Goal: Answer question/provide support: Share knowledge or assist other users

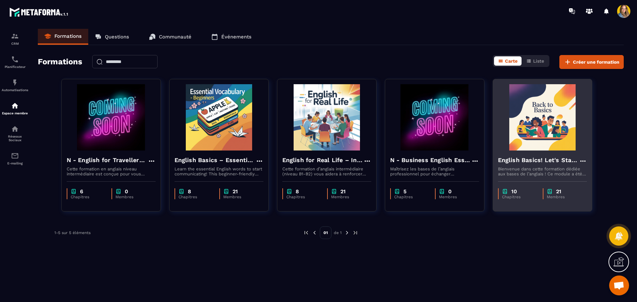
click at [521, 132] on img at bounding box center [542, 117] width 89 height 66
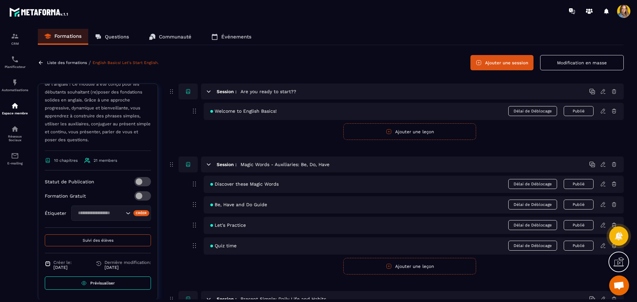
scroll to position [134, 0]
click at [62, 64] on p "Liste des formations" at bounding box center [67, 62] width 40 height 5
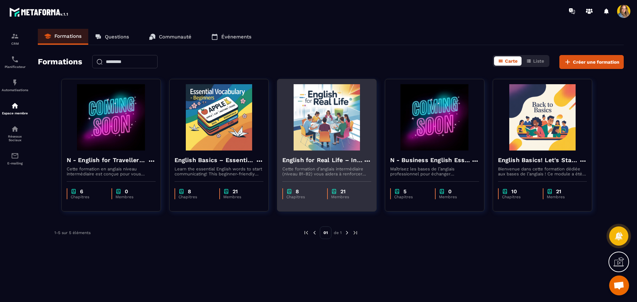
click at [316, 114] on img at bounding box center [326, 117] width 89 height 66
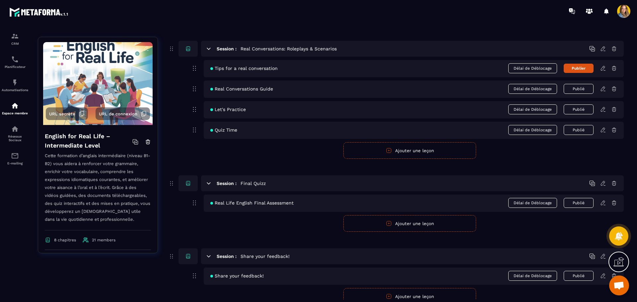
scroll to position [678, 0]
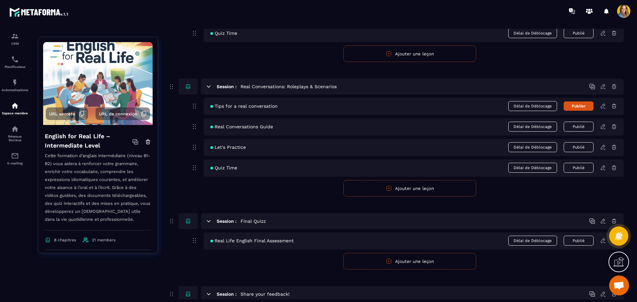
click at [578, 106] on button "Publier" at bounding box center [578, 105] width 30 height 9
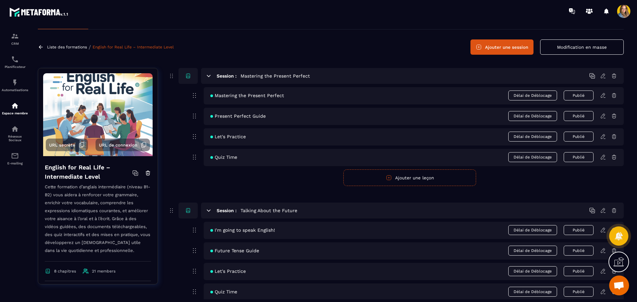
scroll to position [0, 0]
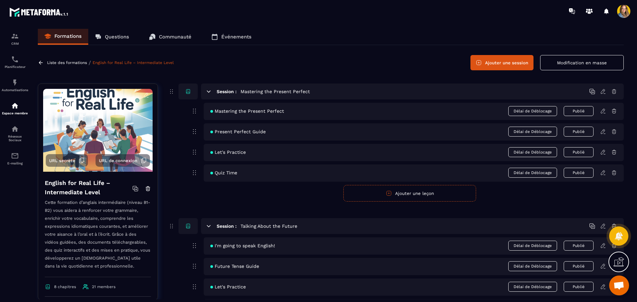
click at [65, 62] on p "Liste des formations" at bounding box center [67, 62] width 40 height 5
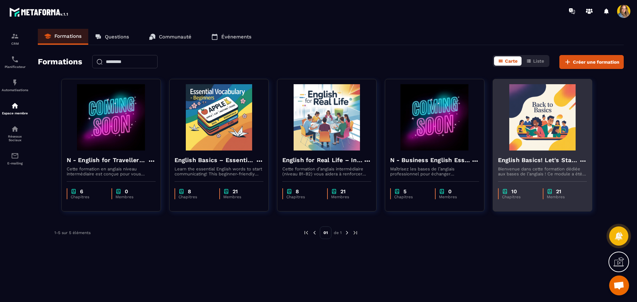
click at [526, 167] on p "Bienvenue dans cette formation dédiée aux bases de l’anglais ! Ce module a été …" at bounding box center [542, 171] width 89 height 10
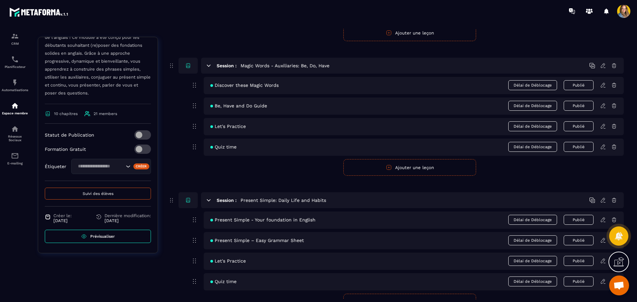
scroll to position [99, 0]
click at [98, 237] on span "Prévisualiser" at bounding box center [102, 236] width 25 height 5
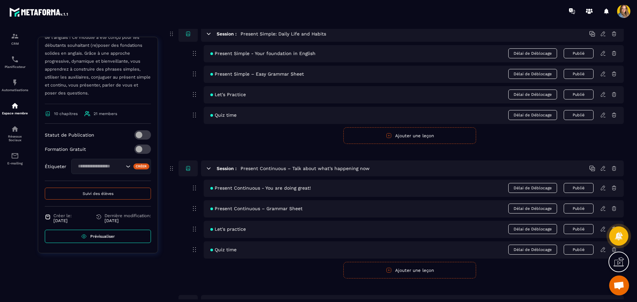
scroll to position [166, 0]
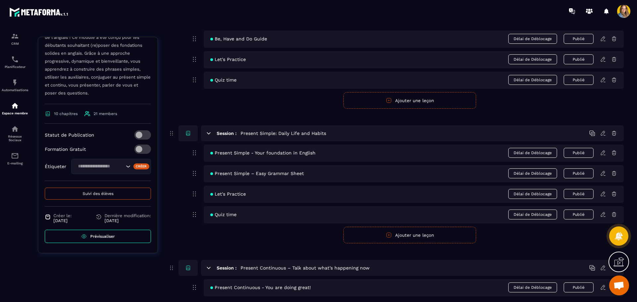
click at [616, 290] on span "Ouvrir le chat" at bounding box center [618, 286] width 11 height 9
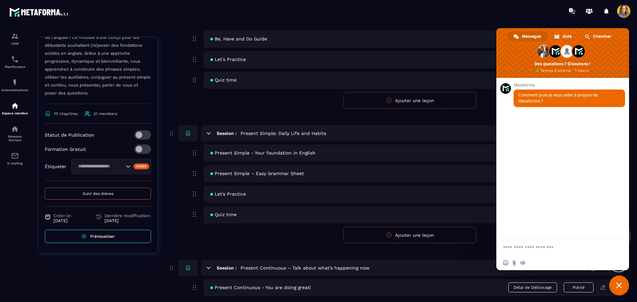
click at [617, 289] on span "Fermer le chat" at bounding box center [619, 286] width 20 height 20
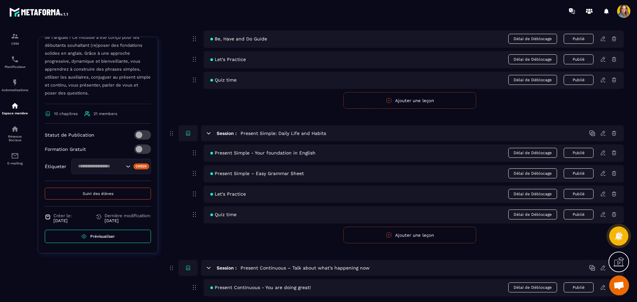
click at [617, 262] on icon at bounding box center [618, 262] width 11 height 11
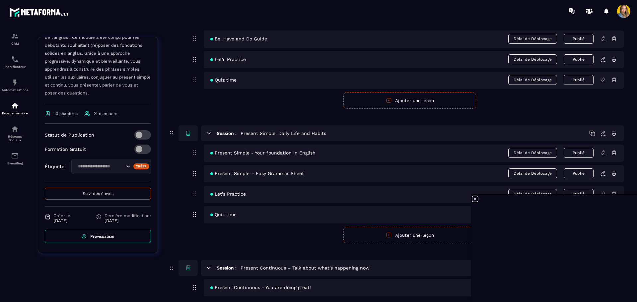
click at [476, 200] on icon at bounding box center [475, 199] width 8 height 8
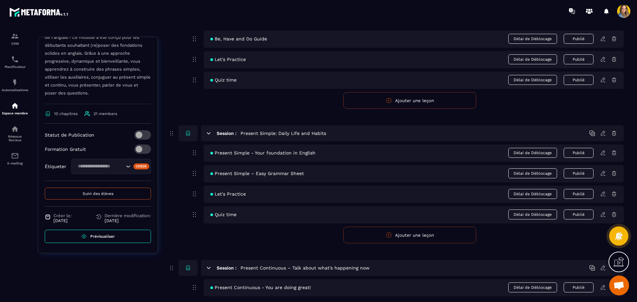
click at [619, 281] on span "Ouvrir le chat" at bounding box center [619, 286] width 20 height 20
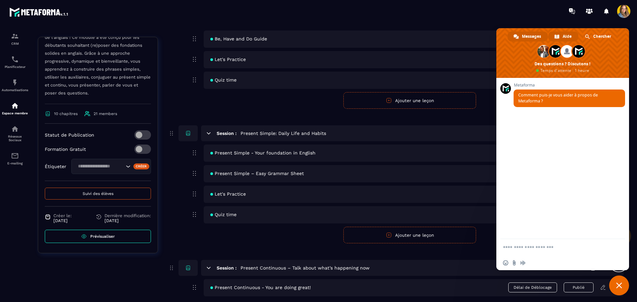
click at [565, 36] on span "Aide" at bounding box center [566, 36] width 9 height 10
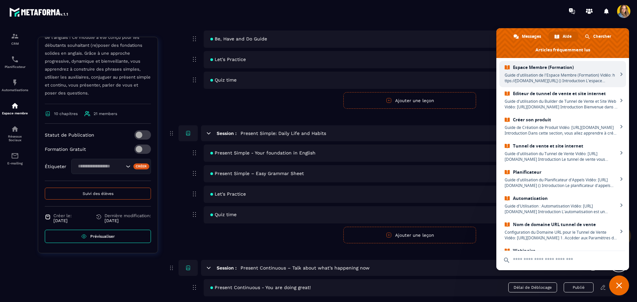
click at [599, 75] on span "Guide d'utilisation de l'Espace Membre (Formation) Vidéo: h ttps://[DOMAIN_NAME…" at bounding box center [560, 77] width 113 height 11
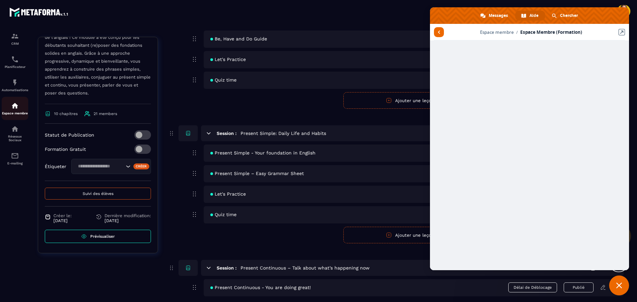
click at [16, 105] on img at bounding box center [15, 106] width 8 height 8
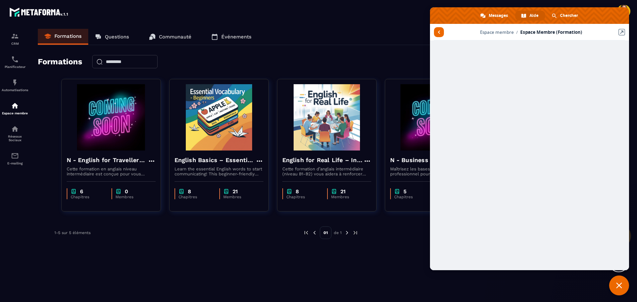
click at [182, 39] on p "Communauté" at bounding box center [175, 37] width 32 height 6
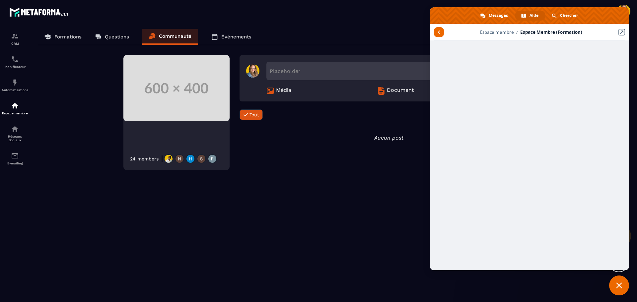
click at [140, 159] on div "24 members" at bounding box center [144, 158] width 29 height 5
click at [98, 35] on icon at bounding box center [97, 36] width 4 height 4
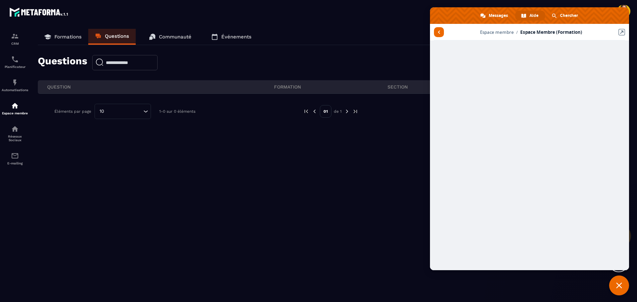
click at [50, 33] on link "Formations" at bounding box center [63, 37] width 50 height 16
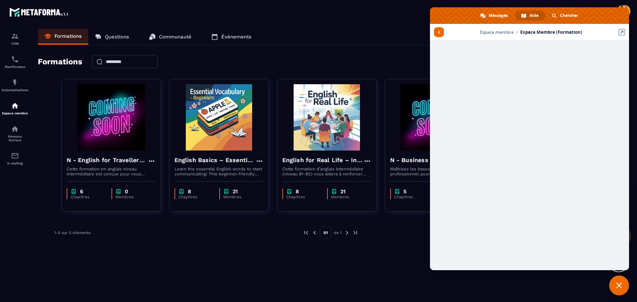
click at [527, 13] on div "Aide" at bounding box center [530, 16] width 30 height 10
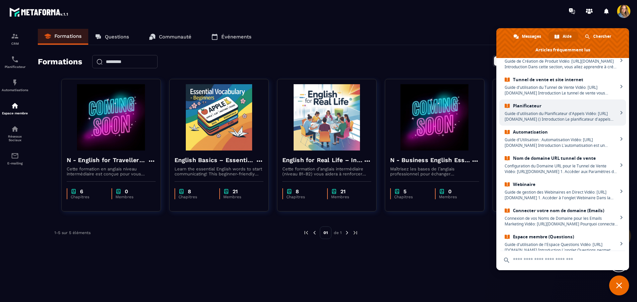
scroll to position [75, 0]
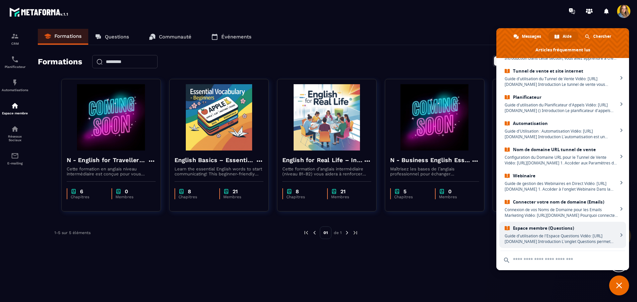
click at [574, 230] on span "Espace membre (Questions)" at bounding box center [560, 228] width 113 height 6
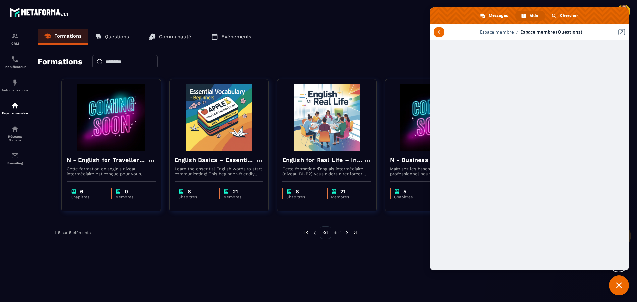
click at [125, 42] on link "Questions" at bounding box center [111, 37] width 47 height 16
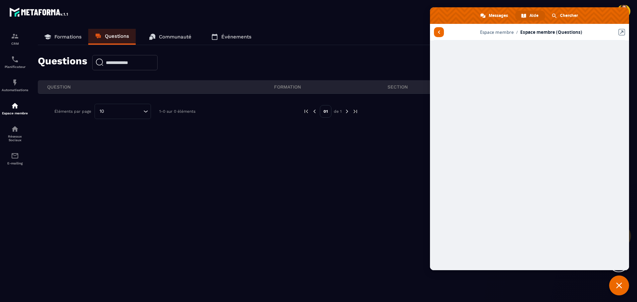
click at [73, 41] on link "Formations" at bounding box center [63, 37] width 50 height 16
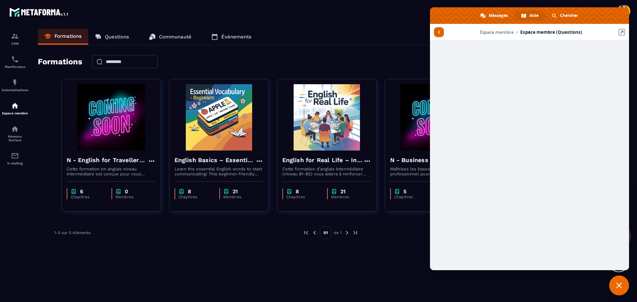
click at [441, 34] on span "Retour aux articles" at bounding box center [439, 32] width 10 height 10
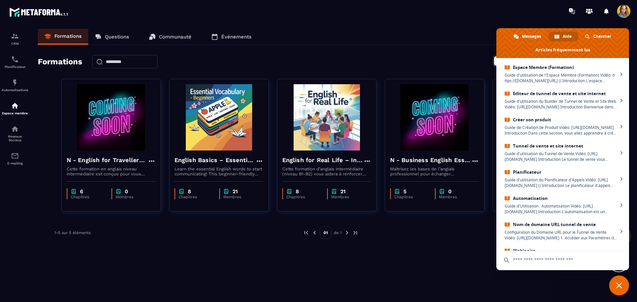
click at [562, 36] on div "Aide" at bounding box center [563, 36] width 30 height 10
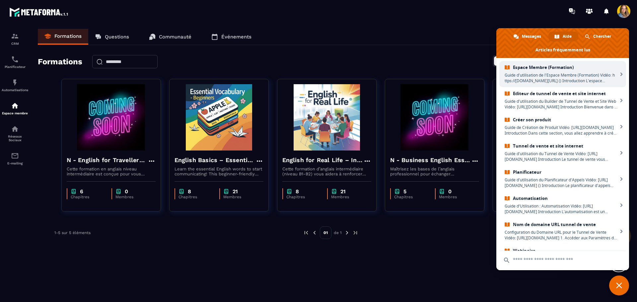
click at [545, 69] on span "Espace Membre (Formation)" at bounding box center [560, 68] width 113 height 6
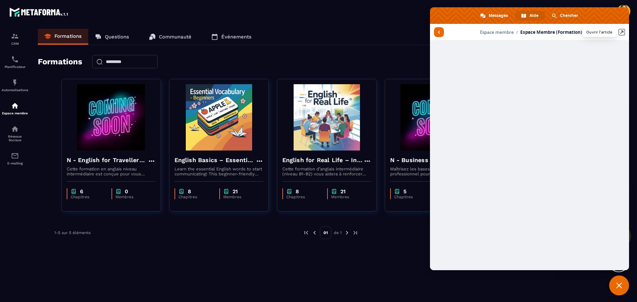
click at [622, 31] on link "Ouvrir l'article" at bounding box center [621, 32] width 7 height 7
click at [624, 31] on link "Ouvrir l'article" at bounding box center [621, 32] width 7 height 7
click at [627, 283] on span "Fermer le chat" at bounding box center [619, 286] width 20 height 20
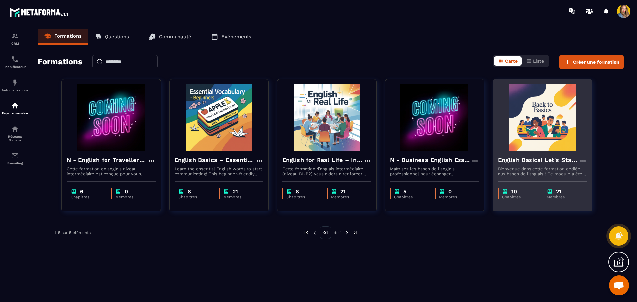
click at [512, 116] on img at bounding box center [542, 117] width 89 height 66
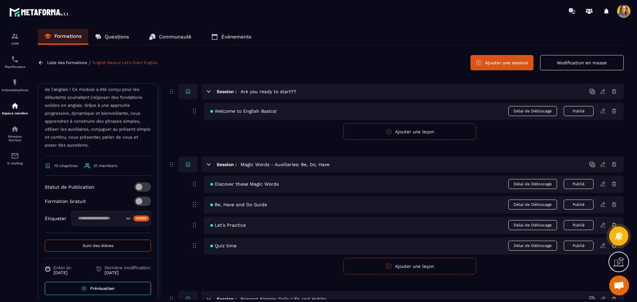
scroll to position [133, 0]
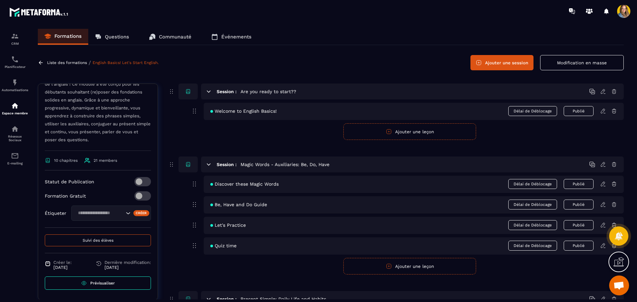
click at [94, 241] on span "Suivi des élèves" at bounding box center [98, 240] width 31 height 5
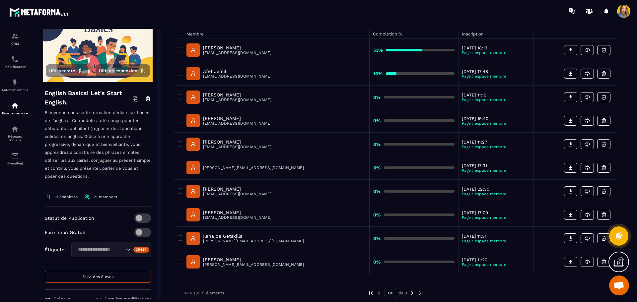
scroll to position [66, 0]
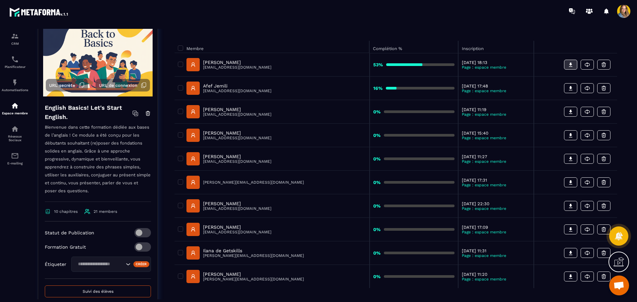
click at [573, 64] on icon at bounding box center [570, 65] width 6 height 6
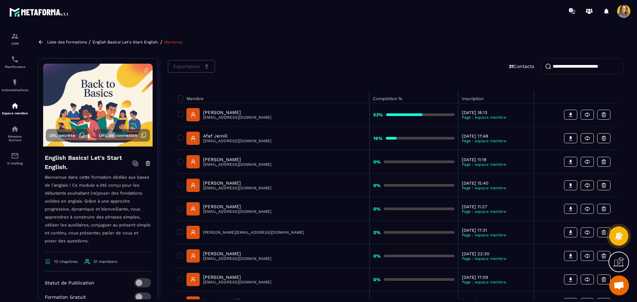
scroll to position [2, 0]
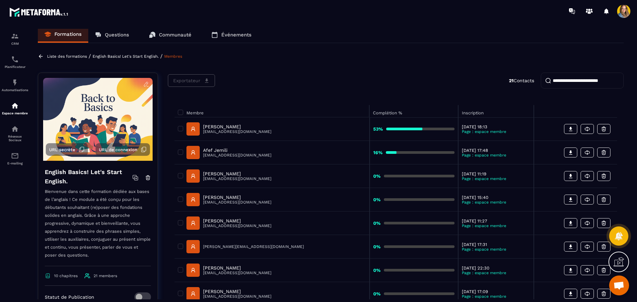
click at [115, 54] on p "English Basics! Let's Start English." at bounding box center [126, 56] width 66 height 5
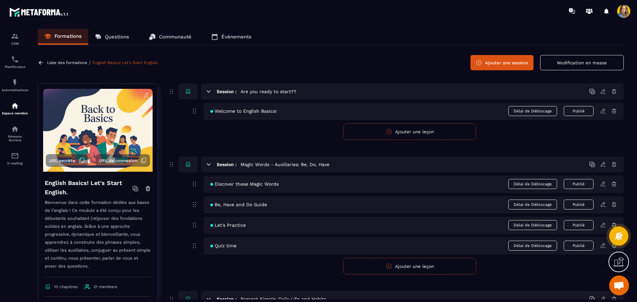
click at [73, 63] on p "Liste des formations" at bounding box center [67, 62] width 40 height 5
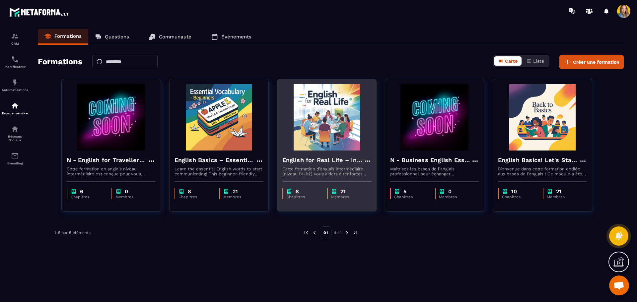
click at [325, 130] on img at bounding box center [326, 117] width 89 height 66
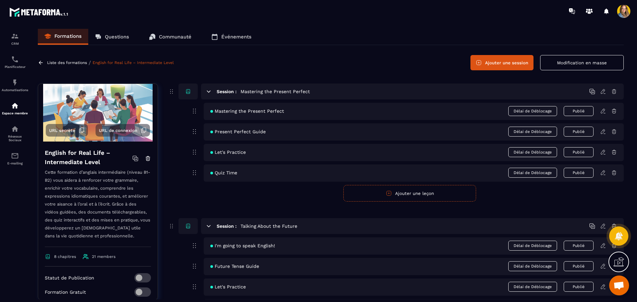
scroll to position [133, 0]
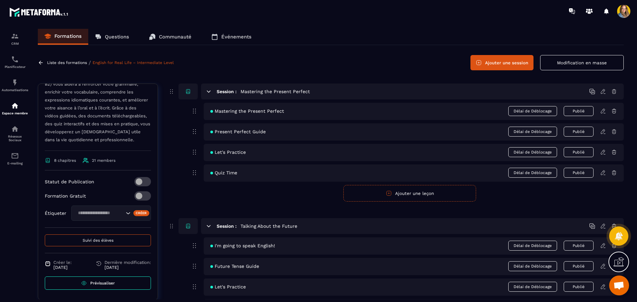
click at [98, 241] on span "Suivi des élèves" at bounding box center [98, 240] width 31 height 5
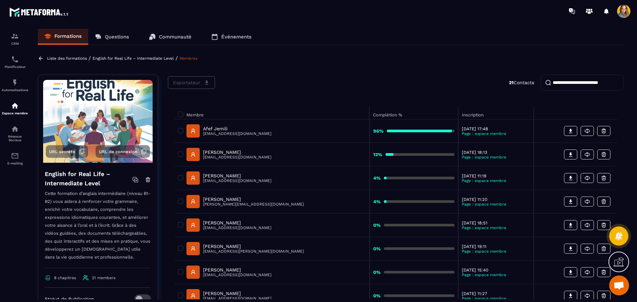
click at [131, 57] on p "English for Real Life – Intermediate Level" at bounding box center [133, 58] width 81 height 5
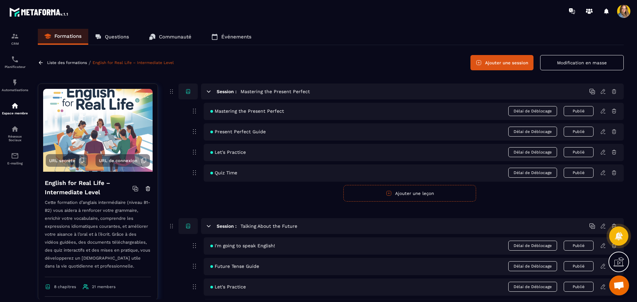
click at [603, 92] on icon at bounding box center [603, 92] width 6 height 6
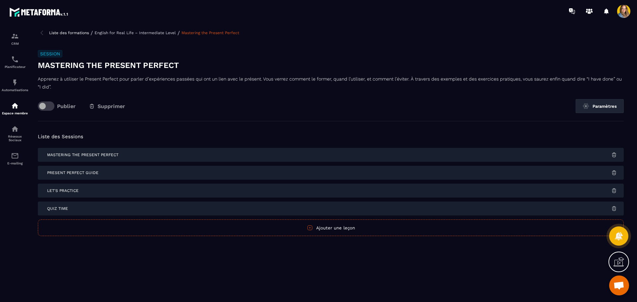
click at [42, 32] on img at bounding box center [42, 33] width 8 height 8
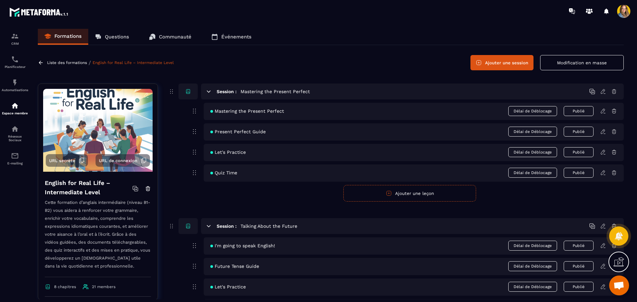
click at [603, 112] on icon at bounding box center [602, 111] width 4 height 4
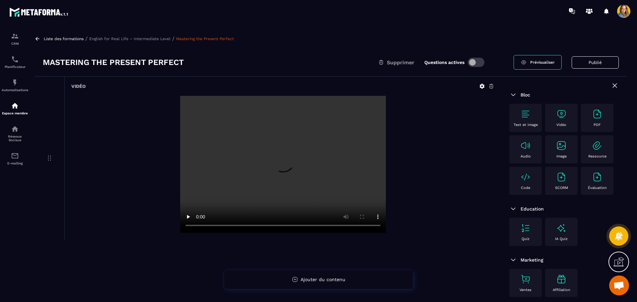
click at [130, 36] on p "English for Real Life – Intermediate Level" at bounding box center [129, 38] width 81 height 5
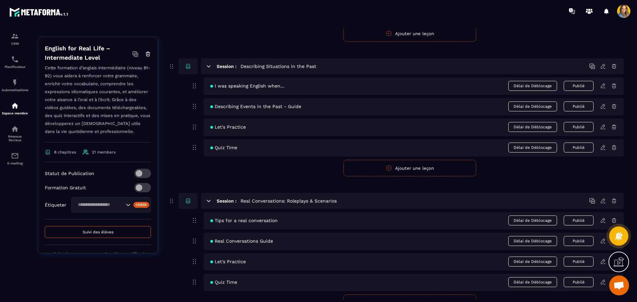
scroll to position [99, 0]
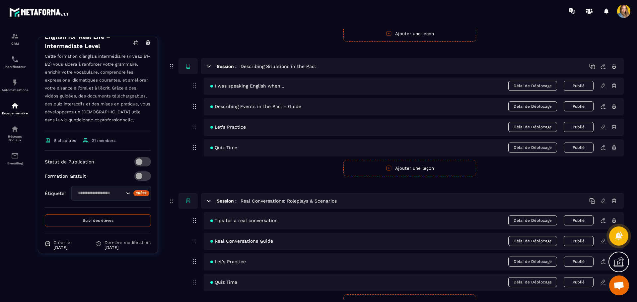
click at [118, 226] on button "Suivi des élèves" at bounding box center [98, 221] width 106 height 12
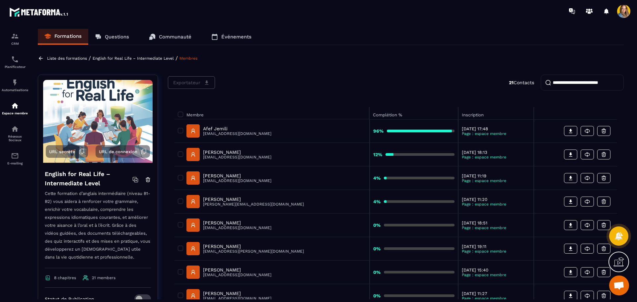
click at [126, 58] on p "English for Real Life – Intermediate Level" at bounding box center [133, 58] width 81 height 5
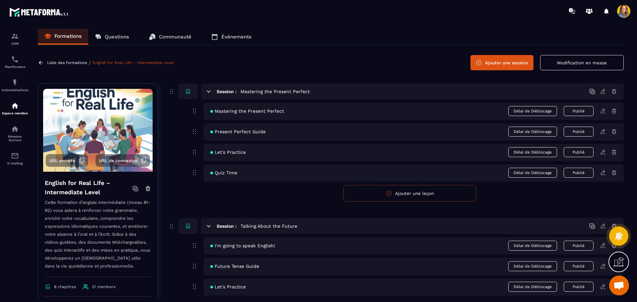
click at [65, 65] on div "Liste des formations / English for Real Life – Intermediate Level" at bounding box center [107, 63] width 138 height 6
click at [65, 63] on p "Liste des formations" at bounding box center [67, 62] width 40 height 5
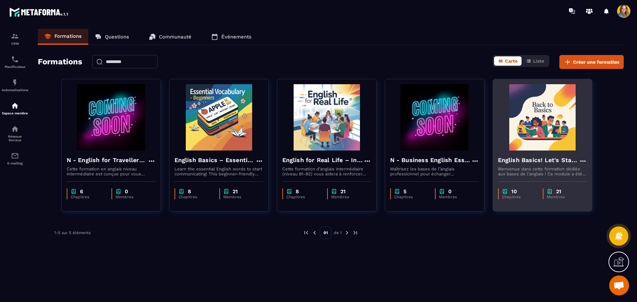
click at [515, 118] on img at bounding box center [542, 117] width 89 height 66
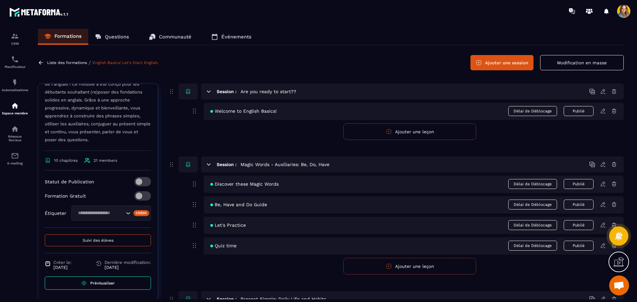
click at [100, 243] on button "Suivi des élèves" at bounding box center [98, 240] width 106 height 12
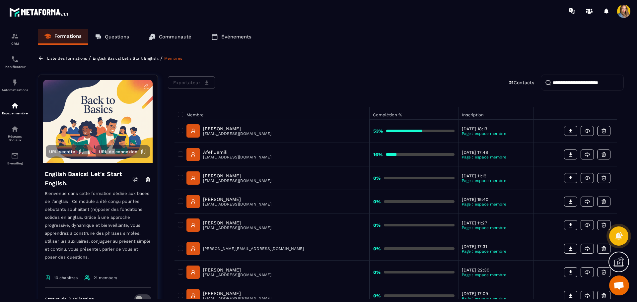
click at [317, 81] on div "Exportateur 21 Contacts" at bounding box center [396, 83] width 456 height 16
click at [121, 58] on p "English Basics! Let's Start English." at bounding box center [126, 58] width 66 height 5
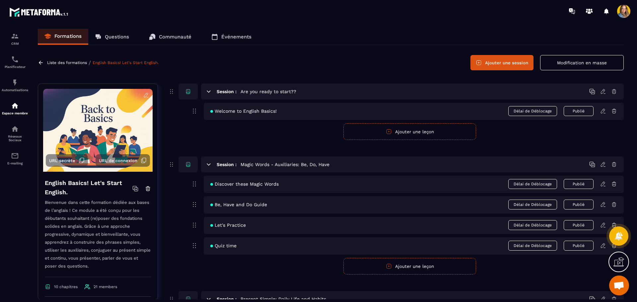
click at [64, 63] on p "Liste des formations" at bounding box center [67, 62] width 40 height 5
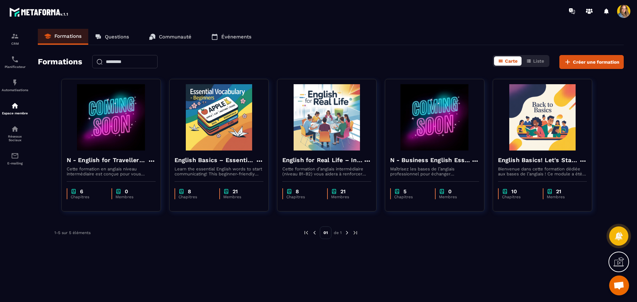
click at [154, 35] on icon at bounding box center [152, 36] width 5 height 5
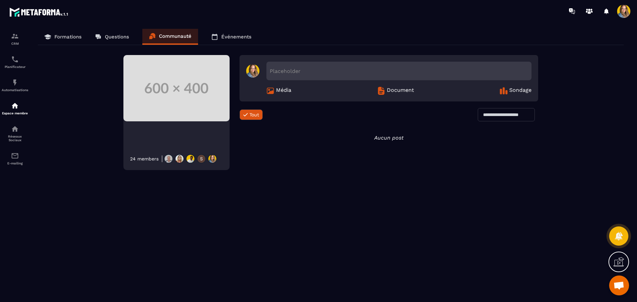
click at [107, 38] on p "Questions" at bounding box center [117, 37] width 24 height 6
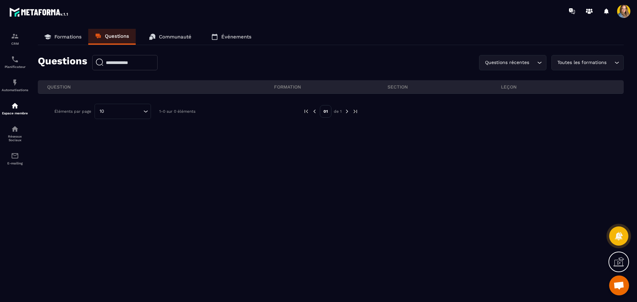
click at [155, 38] on icon at bounding box center [152, 36] width 5 height 5
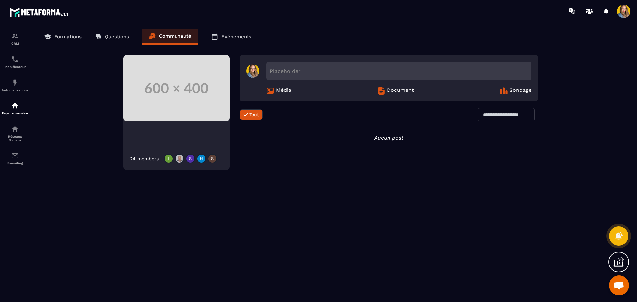
click at [172, 159] on img at bounding box center [168, 158] width 9 height 9
drag, startPoint x: 183, startPoint y: 159, endPoint x: 192, endPoint y: 158, distance: 9.0
click at [184, 159] on div at bounding box center [189, 158] width 55 height 9
click at [193, 158] on img at bounding box center [190, 158] width 9 height 9
click at [215, 158] on img at bounding box center [212, 158] width 9 height 9
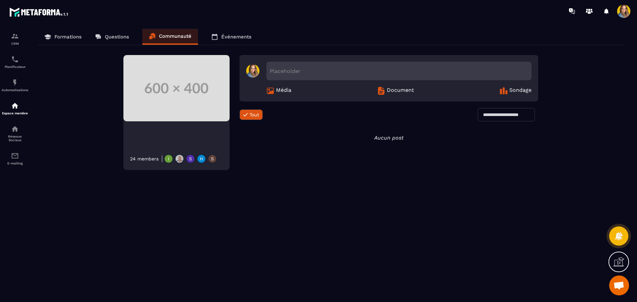
click at [141, 157] on div "24 members" at bounding box center [144, 158] width 29 height 5
click at [110, 40] on link "Questions" at bounding box center [111, 37] width 47 height 16
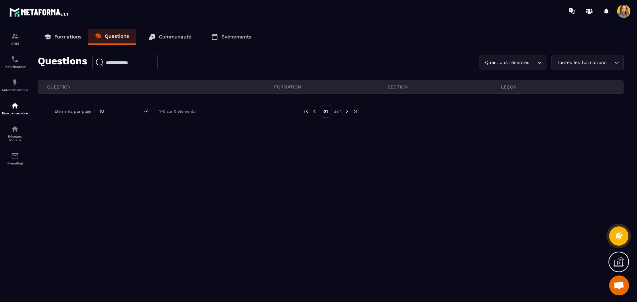
click at [73, 40] on link "Formations" at bounding box center [63, 37] width 50 height 16
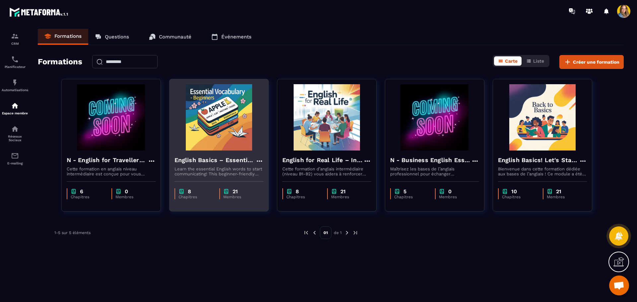
click at [217, 146] on img at bounding box center [218, 117] width 89 height 66
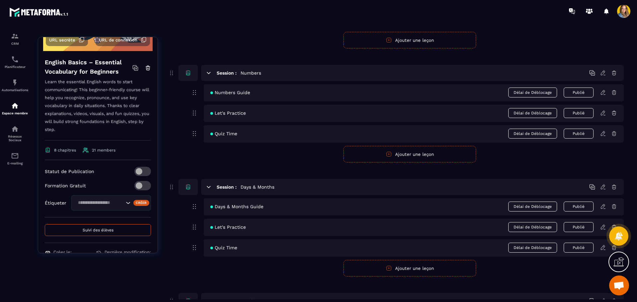
scroll to position [99, 0]
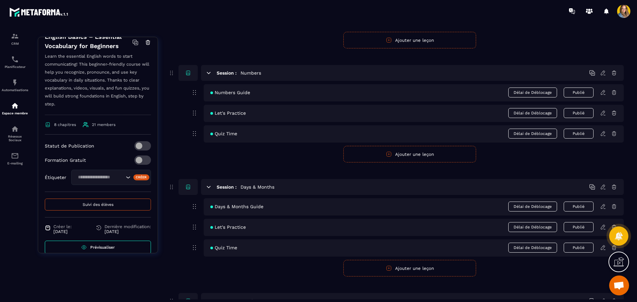
click at [110, 206] on span "Suivi des élèves" at bounding box center [98, 204] width 31 height 5
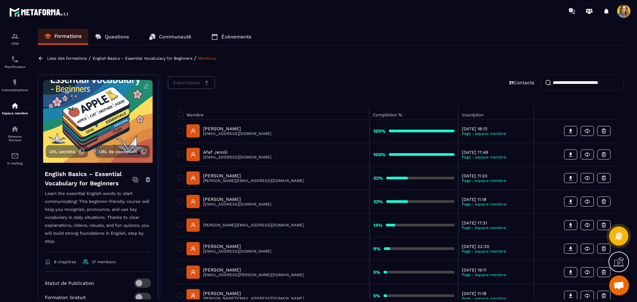
click at [119, 58] on p "English Basics – Essential Vocabulary for Beginners" at bounding box center [143, 58] width 100 height 5
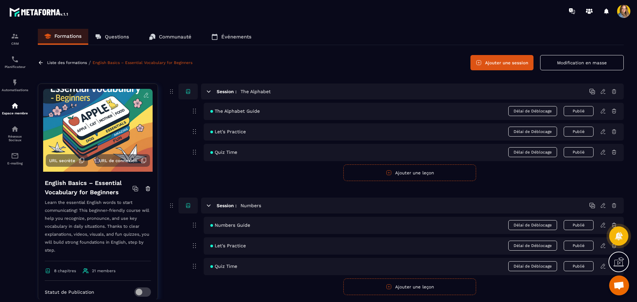
click at [64, 65] on div "Liste des formations / English Basics – Essential Vocabulary for Beginners" at bounding box center [116, 63] width 156 height 6
click at [64, 63] on p "Liste des formations" at bounding box center [67, 62] width 40 height 5
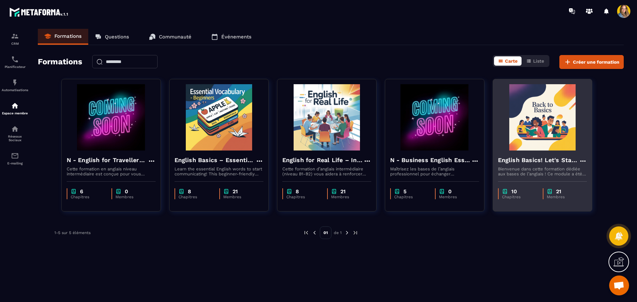
click at [519, 122] on img at bounding box center [542, 117] width 89 height 66
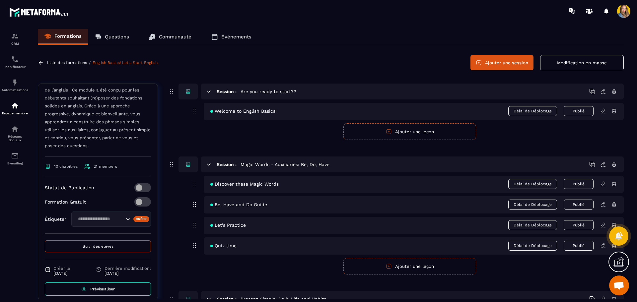
scroll to position [134, 0]
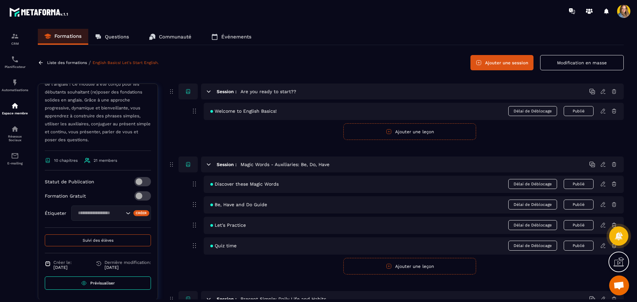
click at [133, 242] on button "Suivi des élèves" at bounding box center [98, 240] width 106 height 12
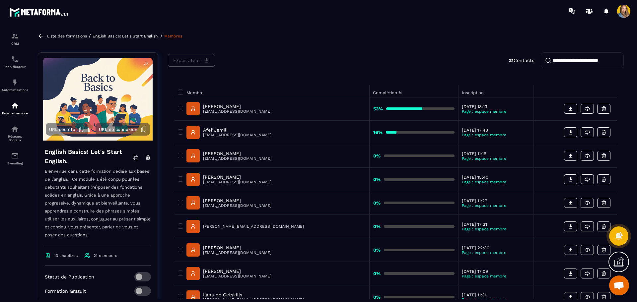
scroll to position [33, 0]
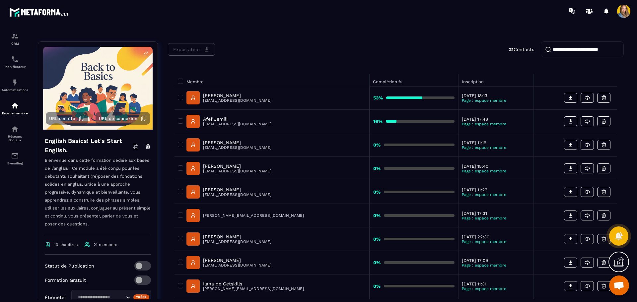
click at [217, 94] on p "[PERSON_NAME]" at bounding box center [237, 95] width 68 height 5
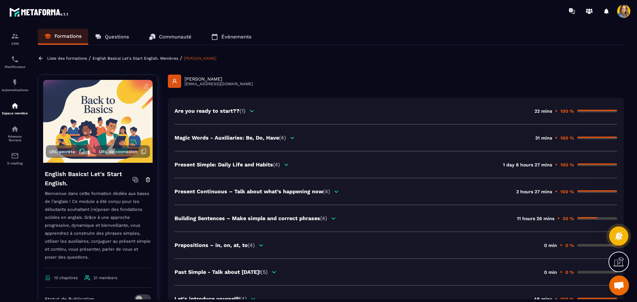
click at [39, 58] on icon at bounding box center [41, 58] width 6 height 6
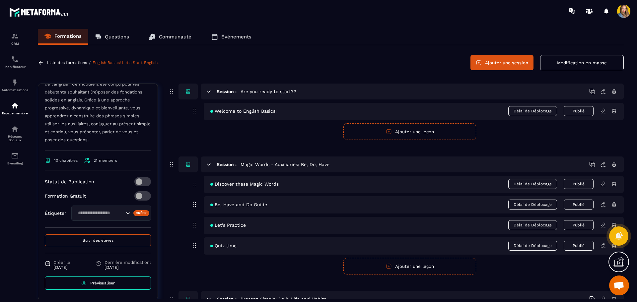
scroll to position [134, 0]
click at [105, 243] on button "Suivi des élèves" at bounding box center [98, 240] width 106 height 12
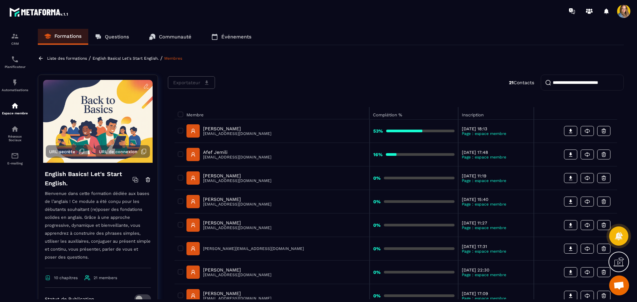
click at [234, 148] on link "Afef [PERSON_NAME] [PERSON_NAME][EMAIL_ADDRESS][DOMAIN_NAME]" at bounding box center [228, 154] width 85 height 13
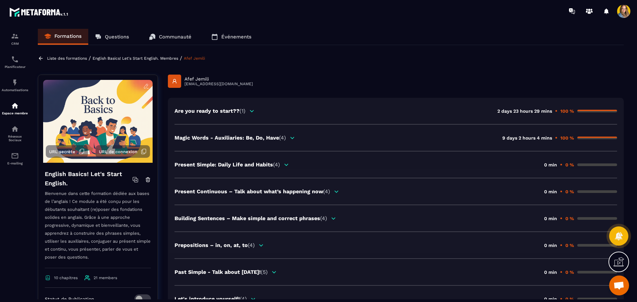
click at [237, 109] on p "Are you ready to start?? (1)" at bounding box center [209, 111] width 71 height 6
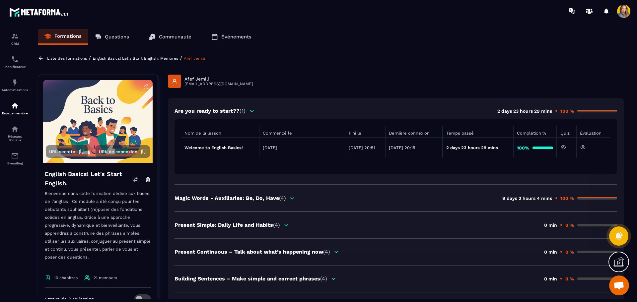
click at [237, 109] on p "Are you ready to start?? (1)" at bounding box center [209, 111] width 71 height 6
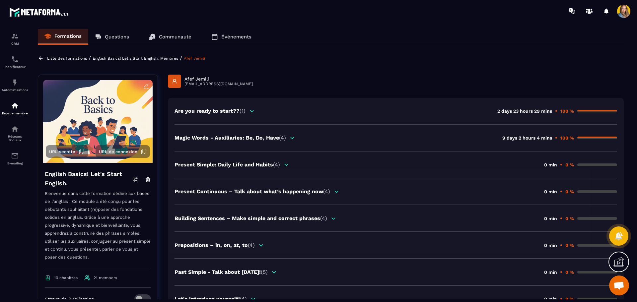
click at [261, 140] on p "Magic Words - Auxiliaries: Be, Do, Have (4)" at bounding box center [229, 138] width 111 height 6
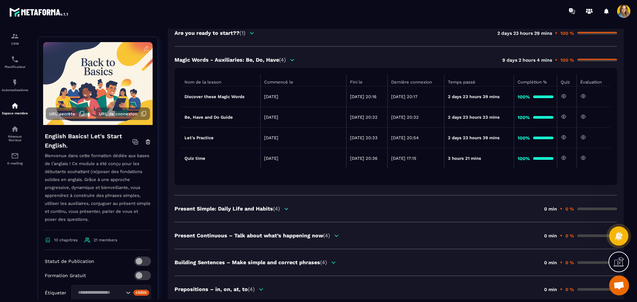
scroll to position [66, 0]
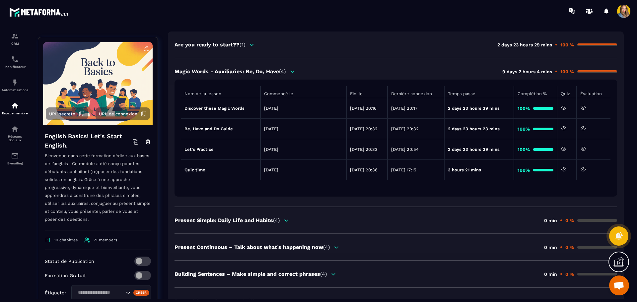
click at [232, 47] on p "Are you ready to start?? (1)" at bounding box center [209, 44] width 71 height 6
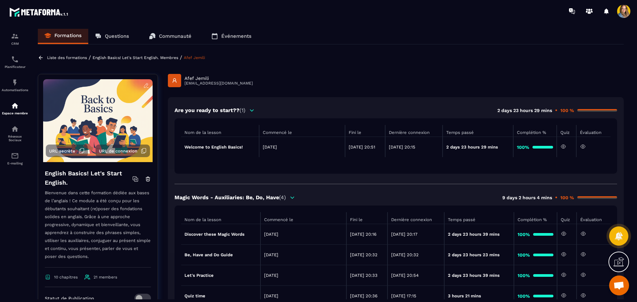
scroll to position [0, 0]
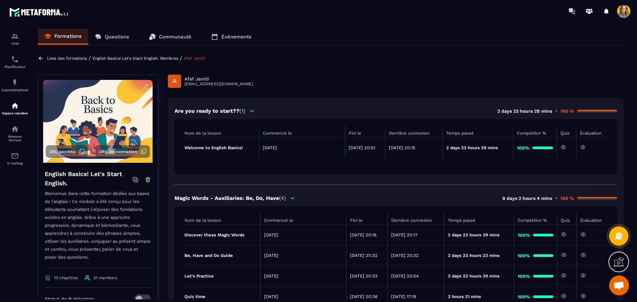
click at [142, 57] on p "English Basics! Let's Start English." at bounding box center [126, 58] width 66 height 5
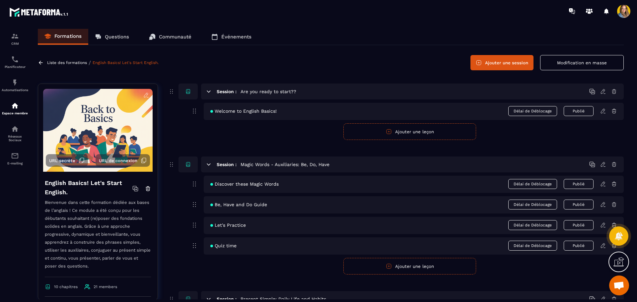
click at [72, 65] on div "Liste des formations / English Basics! Let's Start English." at bounding box center [99, 63] width 122 height 6
click at [70, 62] on p "Liste des formations" at bounding box center [67, 62] width 40 height 5
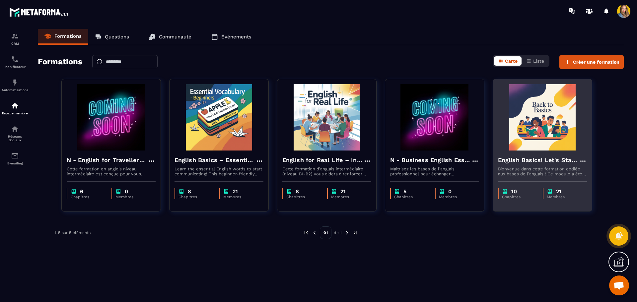
click at [554, 167] on p "Bienvenue dans cette formation dédiée aux bases de l’anglais ! Ce module a été …" at bounding box center [542, 171] width 89 height 10
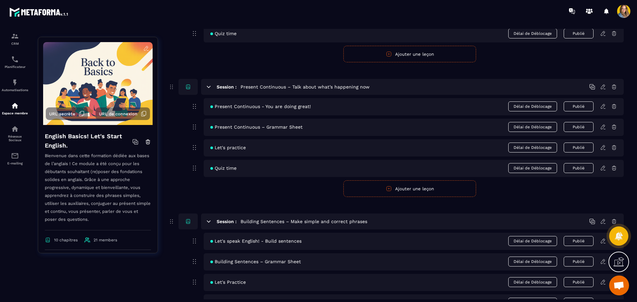
scroll to position [276, 0]
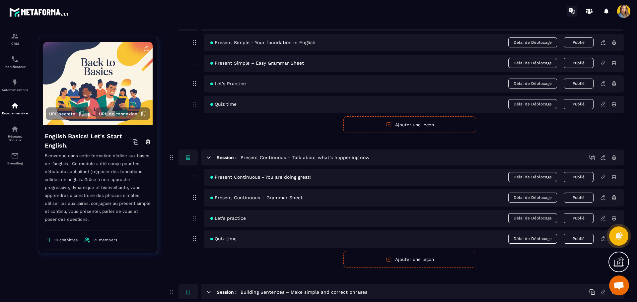
click at [569, 9] on icon at bounding box center [571, 10] width 4 height 4
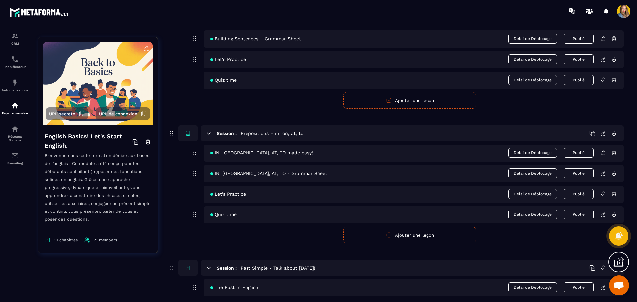
scroll to position [575, 0]
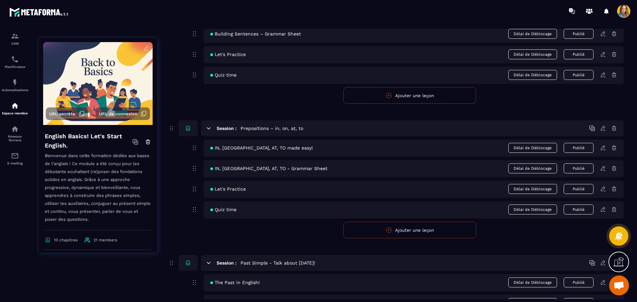
click at [620, 292] on span "Ouvrir le chat" at bounding box center [619, 286] width 20 height 20
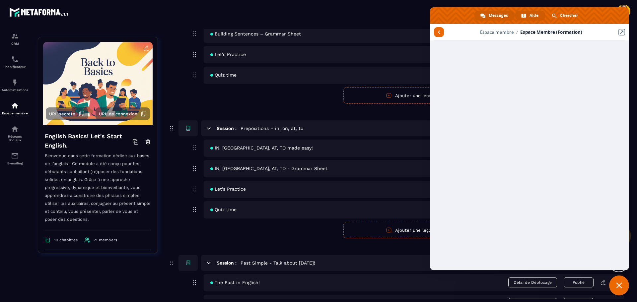
click at [490, 12] on span "Messages" at bounding box center [497, 16] width 19 height 10
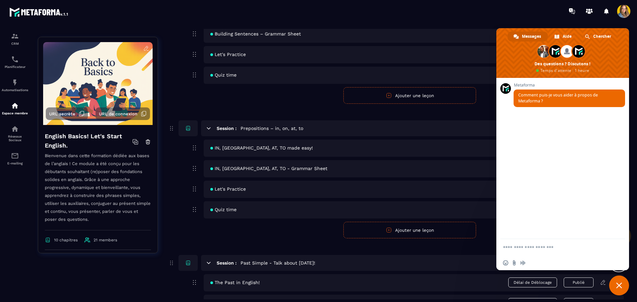
click at [533, 249] on textarea "Entrez votre message..." at bounding box center [555, 248] width 105 height 6
type textarea "**********"
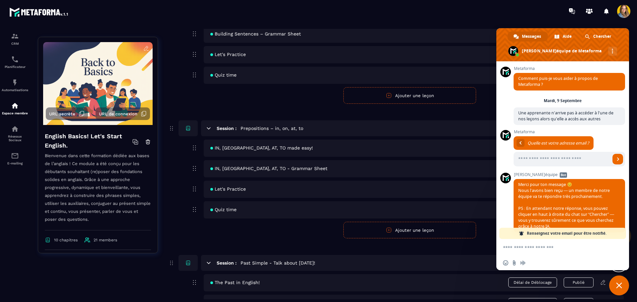
scroll to position [12, 0]
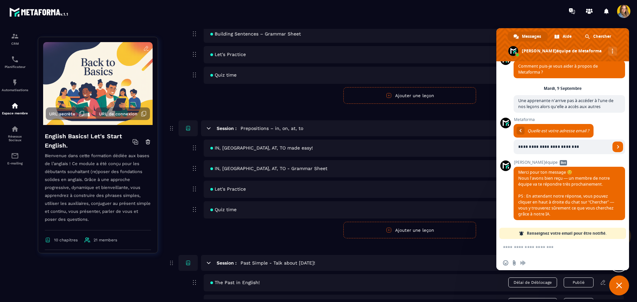
type input "**********"
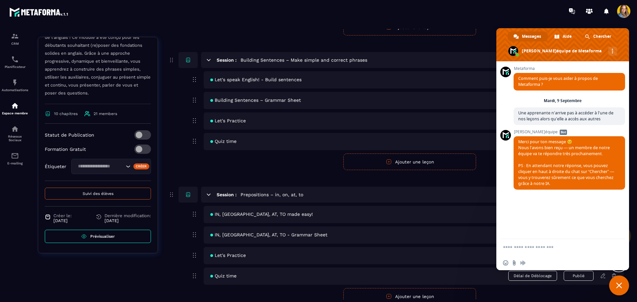
scroll to position [133, 0]
click at [79, 192] on button "Suivi des élèves" at bounding box center [98, 194] width 106 height 12
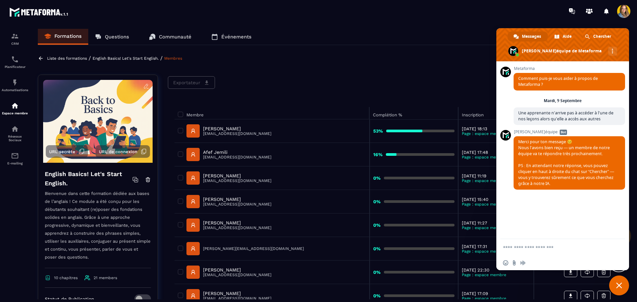
click at [218, 151] on p "Afef Jemili" at bounding box center [237, 152] width 68 height 5
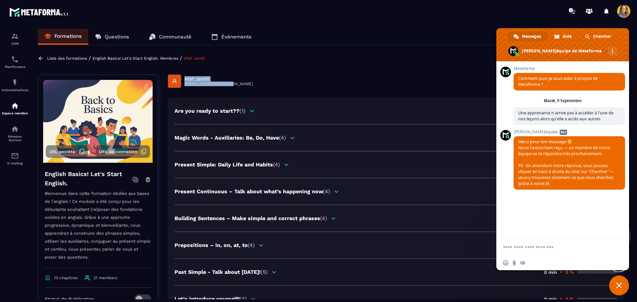
drag, startPoint x: 217, startPoint y: 83, endPoint x: 185, endPoint y: 79, distance: 31.5
click at [185, 79] on div "Afef [PERSON_NAME] [PERSON_NAME][EMAIL_ADDRESS][DOMAIN_NAME]" at bounding box center [396, 81] width 456 height 13
copy div "Afef [PERSON_NAME] [PERSON_NAME][EMAIL_ADDRESS][DOMAIN_NAME]"
click at [535, 249] on textarea "Entrez votre message..." at bounding box center [555, 248] width 105 height 6
paste textarea "**********"
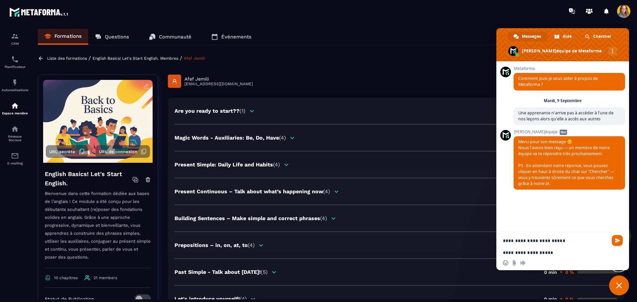
click at [504, 252] on textarea "**********" at bounding box center [555, 247] width 105 height 18
type textarea "**********"
click at [597, 246] on textarea "**********" at bounding box center [555, 248] width 105 height 6
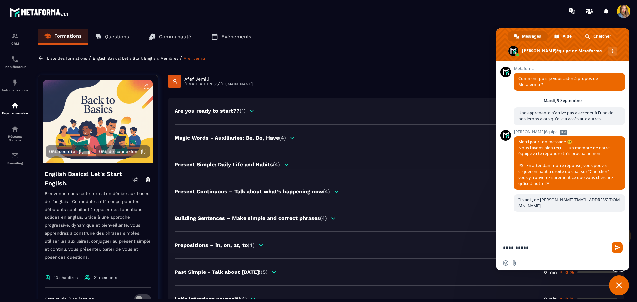
scroll to position [39, 0]
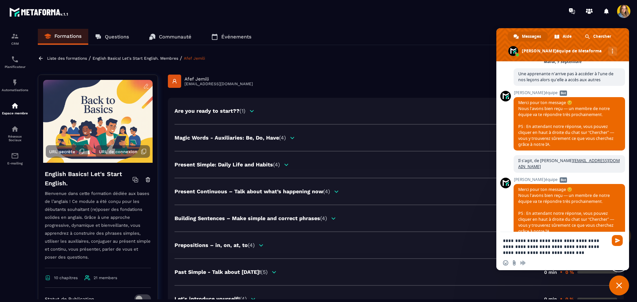
drag, startPoint x: 531, startPoint y: 161, endPoint x: 620, endPoint y: 162, distance: 89.5
click at [620, 162] on div "Metaforma Comment puis-je vous aider à propos de Metaforma ? [PERSON_NAME][DATE…" at bounding box center [562, 146] width 133 height 171
click at [532, 162] on span "Il s'agit, de Afef [PERSON_NAME] [PERSON_NAME][EMAIL_ADDRESS][DOMAIN_NAME]" at bounding box center [568, 164] width 101 height 12
drag, startPoint x: 532, startPoint y: 160, endPoint x: 615, endPoint y: 163, distance: 82.9
click at [615, 163] on span "Il s'agit, de Afef [PERSON_NAME] [PERSON_NAME][EMAIL_ADDRESS][DOMAIN_NAME]" at bounding box center [568, 164] width 101 height 12
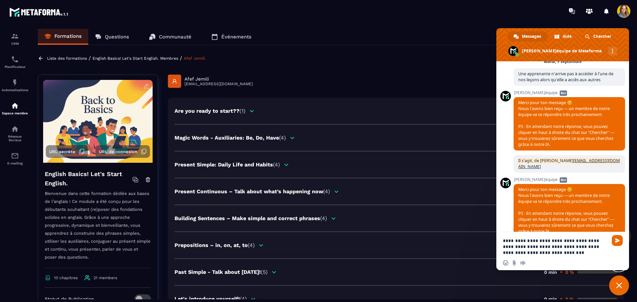
copy span "Il s'agit, de Afef [PERSON_NAME] [PERSON_NAME][EMAIL_ADDRESS][DOMAIN_NAME]"
click at [503, 242] on textarea "**********" at bounding box center [555, 247] width 105 height 18
paste textarea "**********"
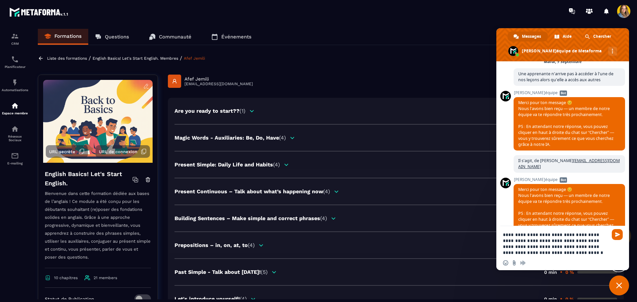
click at [504, 236] on textarea "**********" at bounding box center [555, 244] width 105 height 24
click at [502, 235] on div "**********" at bounding box center [562, 241] width 133 height 31
click at [504, 235] on textarea "**********" at bounding box center [555, 244] width 105 height 24
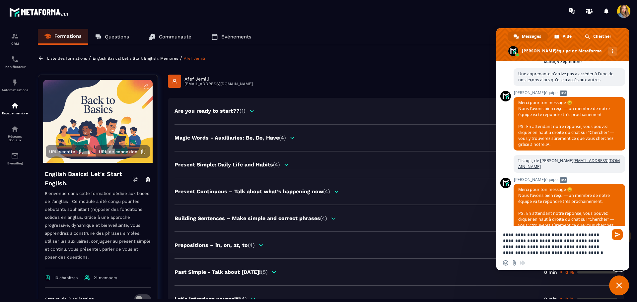
click at [503, 235] on textarea "**********" at bounding box center [555, 244] width 105 height 24
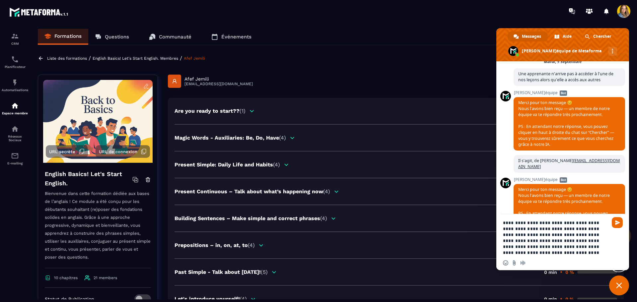
click at [558, 245] on textarea "**********" at bounding box center [555, 238] width 105 height 36
click at [554, 252] on textarea "**********" at bounding box center [555, 238] width 105 height 36
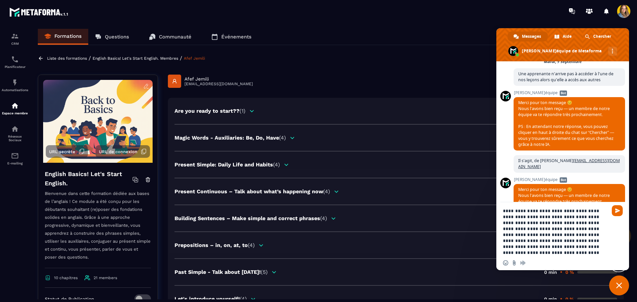
type textarea "**********"
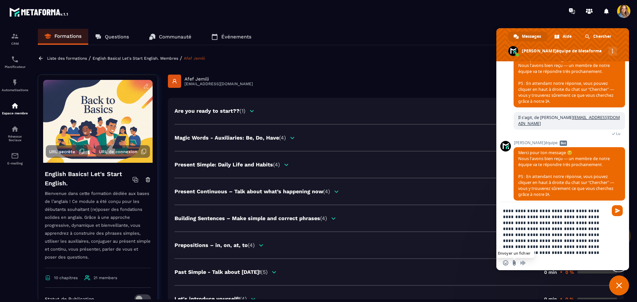
click at [512, 262] on input "Envoyer un fichier" at bounding box center [513, 262] width 5 height 5
type input "**********"
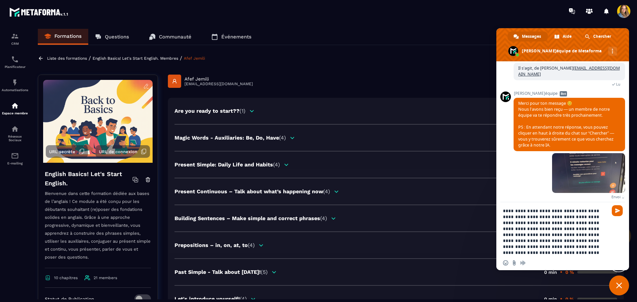
click at [559, 250] on textarea "**********" at bounding box center [555, 232] width 105 height 48
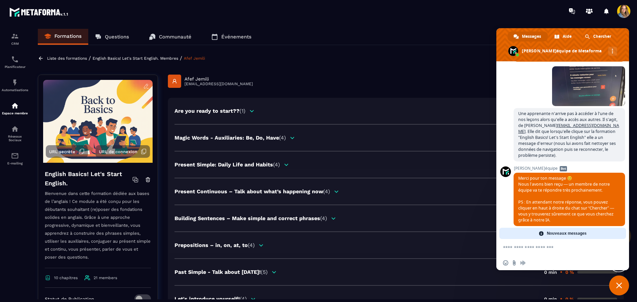
scroll to position [210, 0]
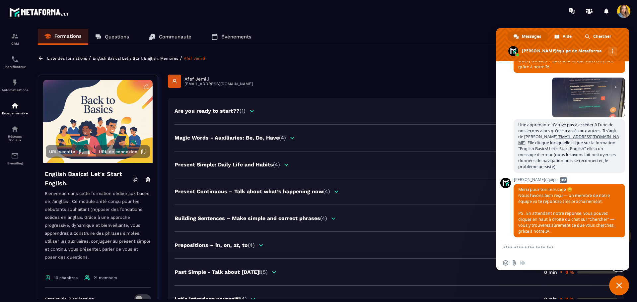
click at [296, 74] on div "Formations Questions Communauté Événements Liste des formations / English Basic…" at bounding box center [330, 164] width 599 height 271
click at [111, 58] on p "English Basics! Let's Start English." at bounding box center [126, 58] width 66 height 5
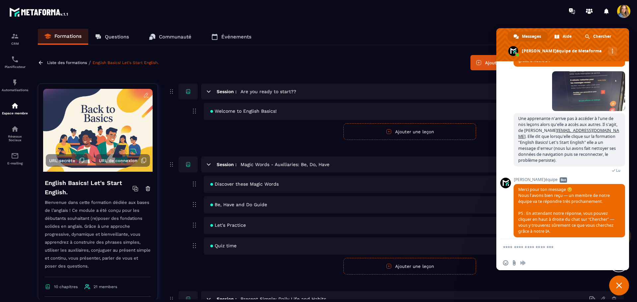
click at [65, 62] on p "Liste des formations" at bounding box center [67, 62] width 40 height 5
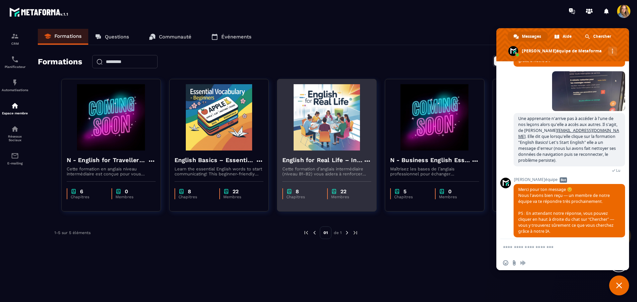
click at [333, 121] on img at bounding box center [326, 117] width 89 height 66
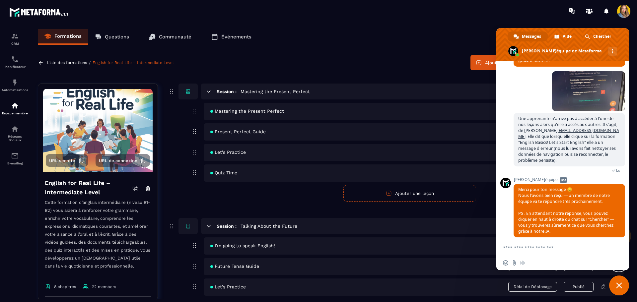
click at [77, 64] on p "Liste des formations" at bounding box center [67, 62] width 40 height 5
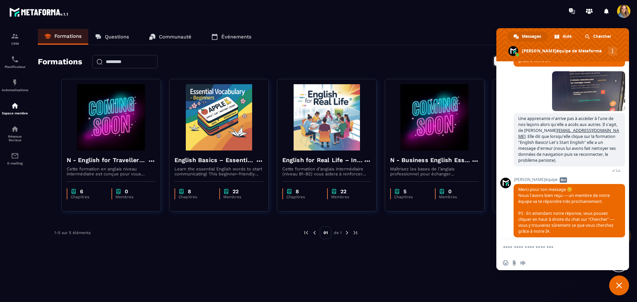
click at [625, 287] on span "Fermer le chat" at bounding box center [619, 286] width 20 height 20
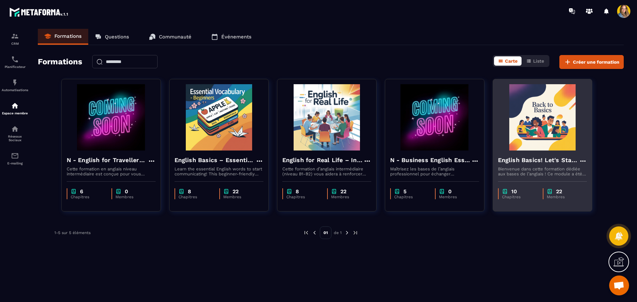
click at [563, 119] on img at bounding box center [542, 117] width 89 height 66
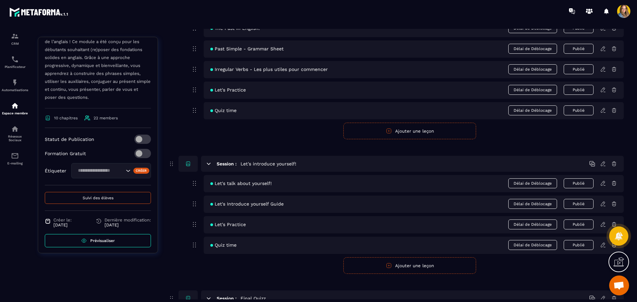
scroll to position [134, 0]
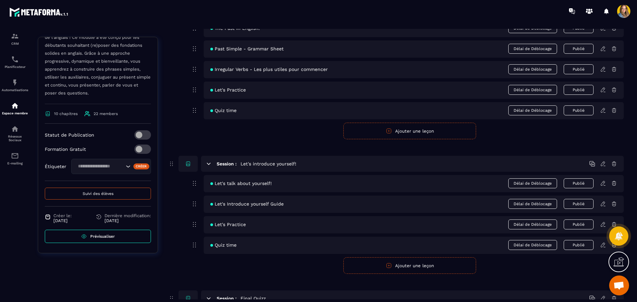
click at [78, 193] on button "Suivi des élèves" at bounding box center [98, 194] width 106 height 12
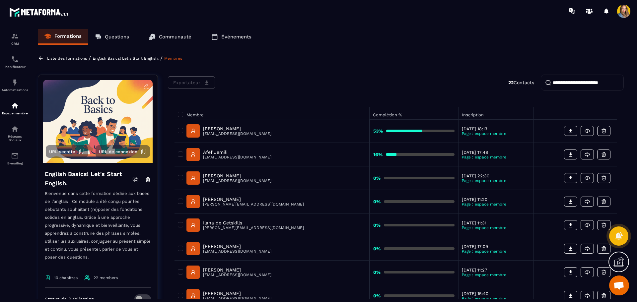
click at [74, 56] on p "Liste des formations" at bounding box center [67, 58] width 40 height 5
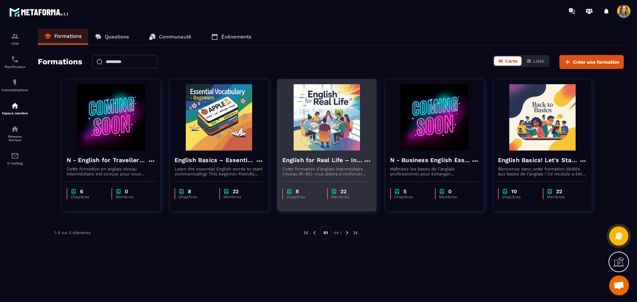
click at [321, 123] on img at bounding box center [326, 117] width 89 height 66
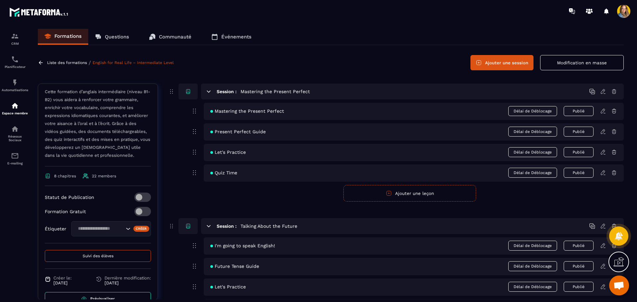
scroll to position [134, 0]
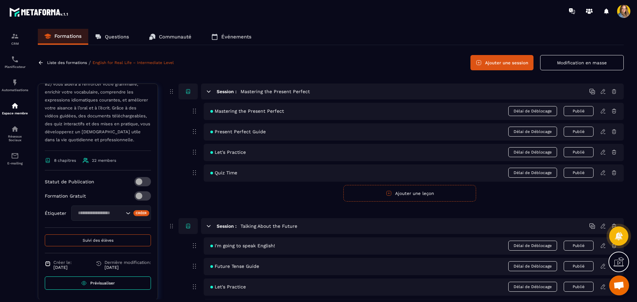
click at [94, 241] on span "Suivi des élèves" at bounding box center [98, 240] width 31 height 5
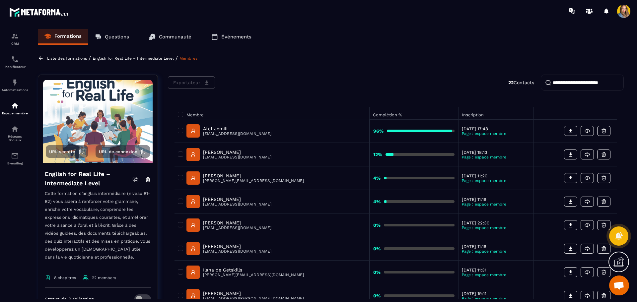
click at [222, 130] on p "Afef Jemili" at bounding box center [237, 128] width 68 height 5
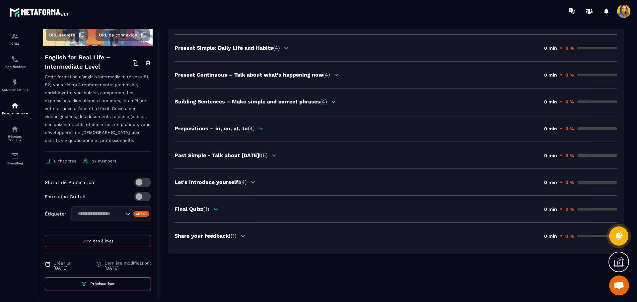
scroll to position [135, 0]
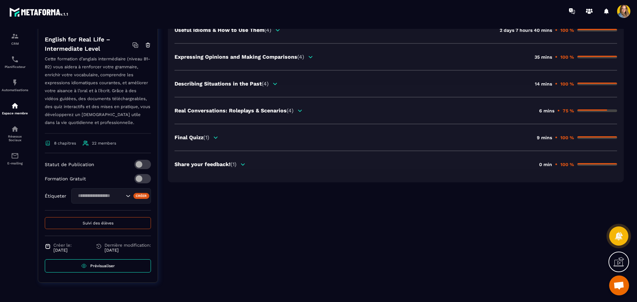
click at [247, 165] on div "Share your feedback! (1) 0 min 100 %" at bounding box center [395, 164] width 442 height 6
click at [243, 164] on icon at bounding box center [243, 164] width 4 height 2
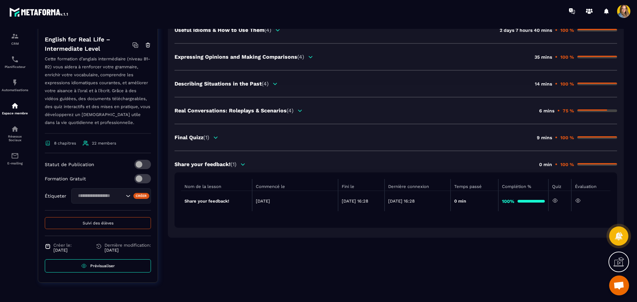
click at [556, 199] on icon at bounding box center [555, 201] width 6 height 6
click at [579, 202] on icon at bounding box center [578, 201] width 6 height 6
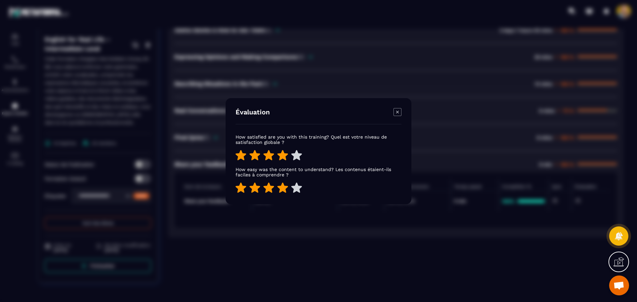
click at [399, 112] on icon "Modal window" at bounding box center [397, 112] width 8 height 8
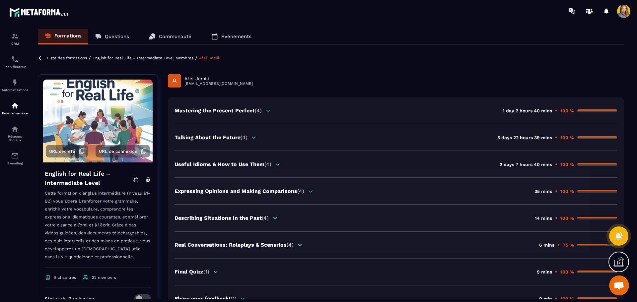
scroll to position [0, 0]
click at [162, 58] on p "English for Real Life – Intermediate Level" at bounding box center [133, 58] width 81 height 5
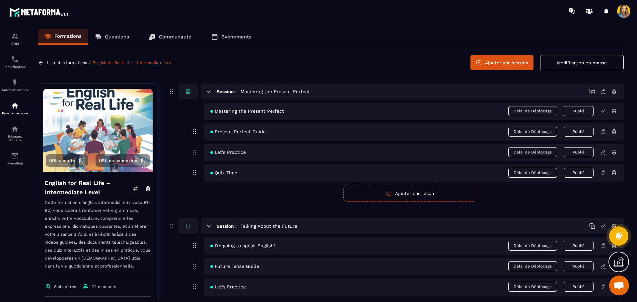
click at [64, 61] on p "Liste des formations" at bounding box center [67, 62] width 40 height 5
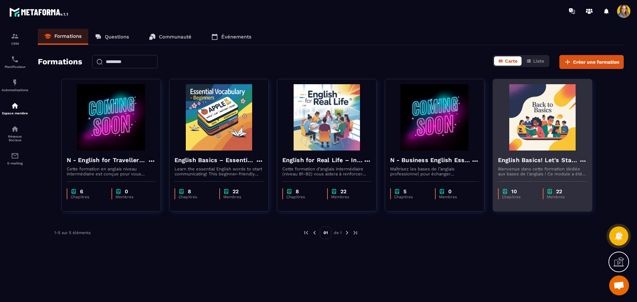
click at [532, 128] on img at bounding box center [542, 117] width 89 height 66
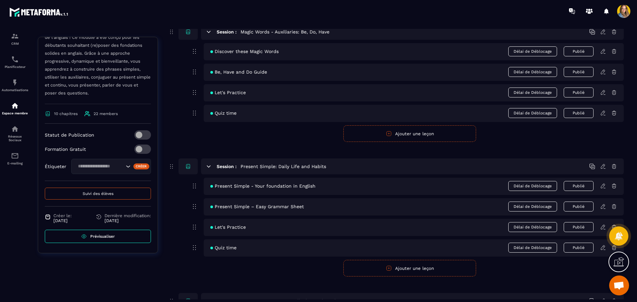
scroll to position [134, 0]
click at [98, 195] on span "Suivi des élèves" at bounding box center [98, 193] width 31 height 5
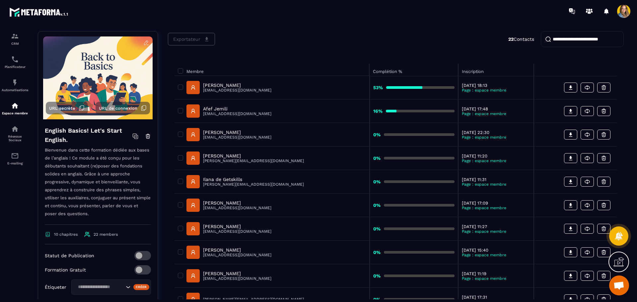
scroll to position [2, 0]
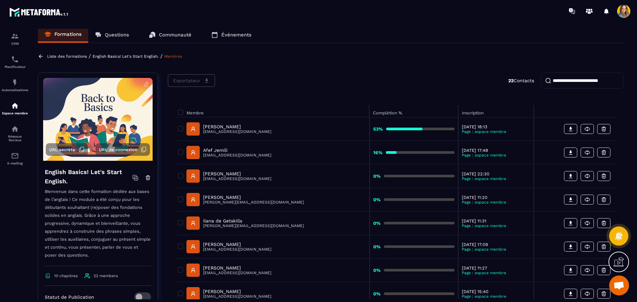
click at [245, 130] on p "[EMAIL_ADDRESS][DOMAIN_NAME]" at bounding box center [237, 131] width 68 height 5
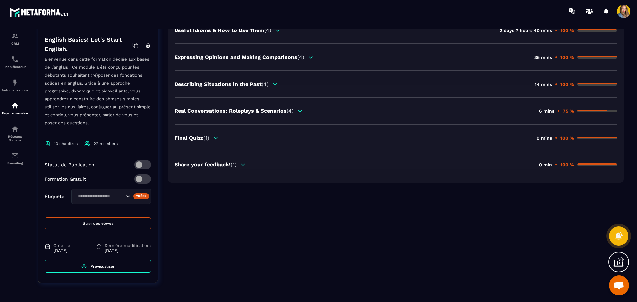
scroll to position [135, 0]
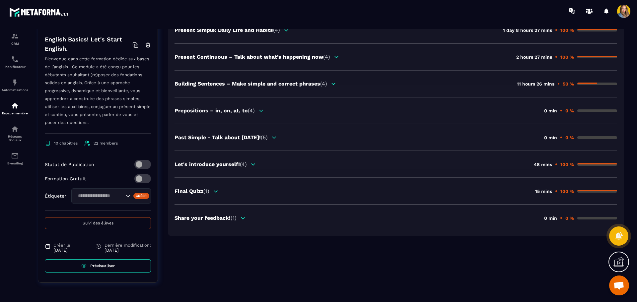
click at [239, 221] on div "Are you ready to start?? (1) 22 mins 100 % Magic Words - Auxiliaries: Be, Do, H…" at bounding box center [396, 99] width 456 height 273
click at [239, 220] on div "Share your feedback! (1)" at bounding box center [209, 218] width 71 height 6
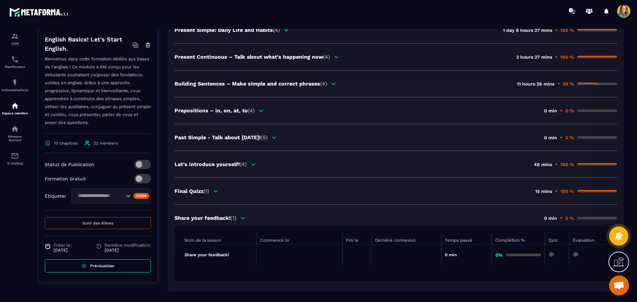
click at [576, 254] on icon at bounding box center [575, 254] width 6 height 6
click at [552, 254] on icon at bounding box center [551, 255] width 2 height 2
click at [575, 254] on icon at bounding box center [575, 254] width 6 height 6
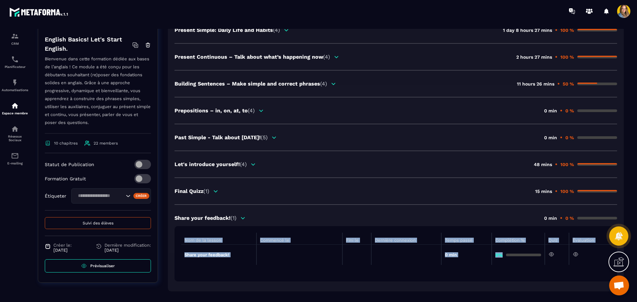
click at [575, 254] on icon at bounding box center [575, 254] width 6 height 6
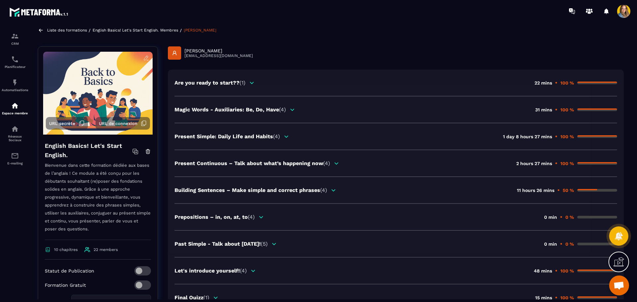
scroll to position [2, 0]
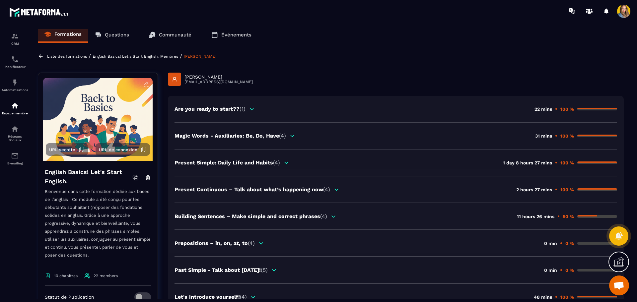
click at [109, 54] on p "English Basics! Let's Start English." at bounding box center [126, 56] width 66 height 5
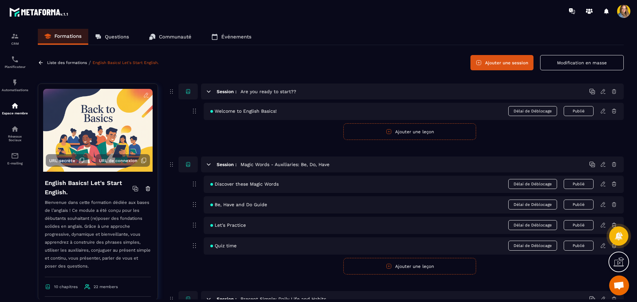
click at [71, 58] on div "Liste des formations / English Basics! Let's Start English. Ajouter une session…" at bounding box center [331, 62] width 586 height 15
click at [70, 62] on p "Liste des formations" at bounding box center [67, 62] width 40 height 5
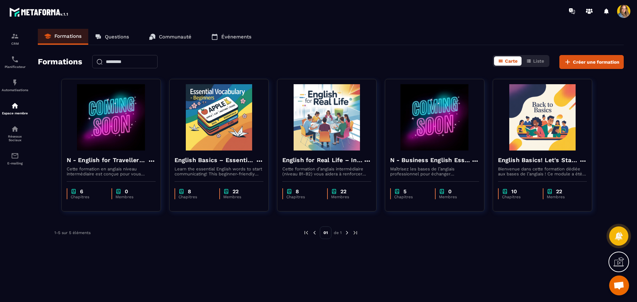
click at [162, 39] on p "Communauté" at bounding box center [175, 37] width 32 height 6
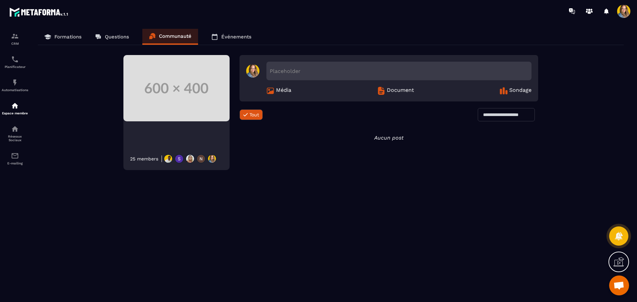
click at [618, 289] on span "Ouvrir le chat" at bounding box center [618, 286] width 11 height 9
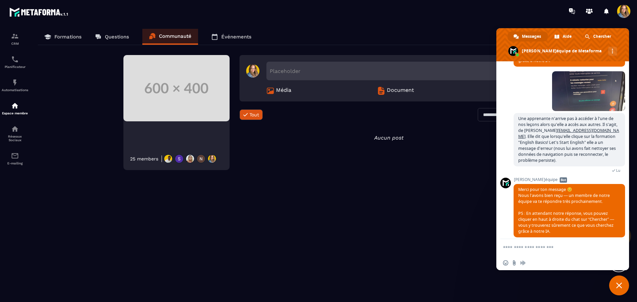
click at [622, 278] on span "Fermer le chat" at bounding box center [619, 286] width 20 height 20
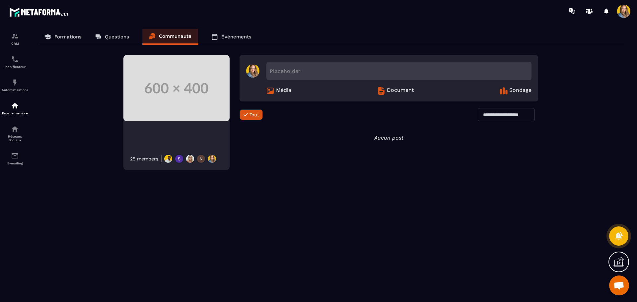
click at [105, 34] on p "Questions" at bounding box center [117, 37] width 24 height 6
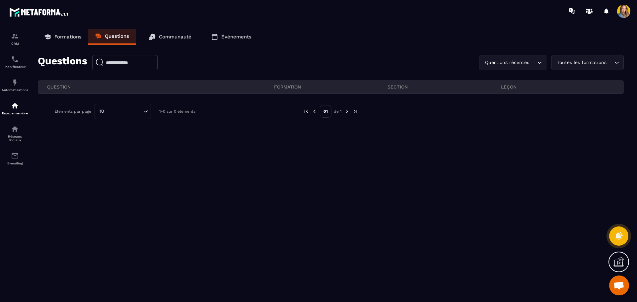
click at [67, 39] on p "Formations" at bounding box center [67, 37] width 27 height 6
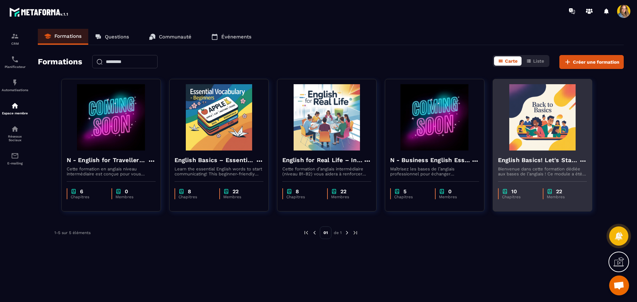
click at [514, 119] on img at bounding box center [542, 117] width 89 height 66
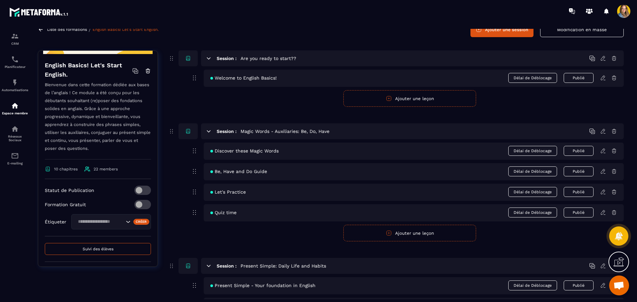
scroll to position [99, 0]
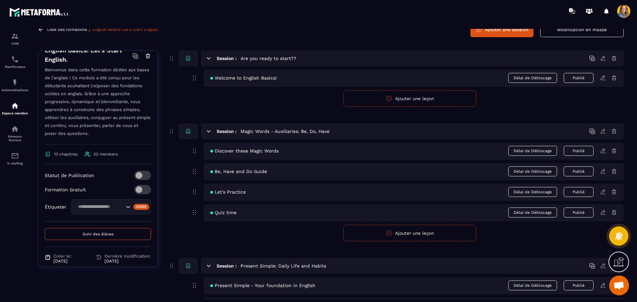
click at [103, 240] on button "Suivi des élèves" at bounding box center [98, 234] width 106 height 12
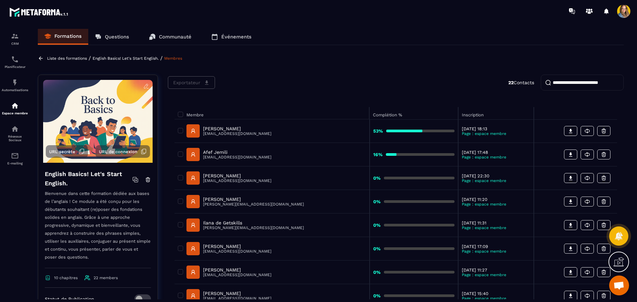
click at [224, 128] on p "[PERSON_NAME]" at bounding box center [237, 128] width 68 height 5
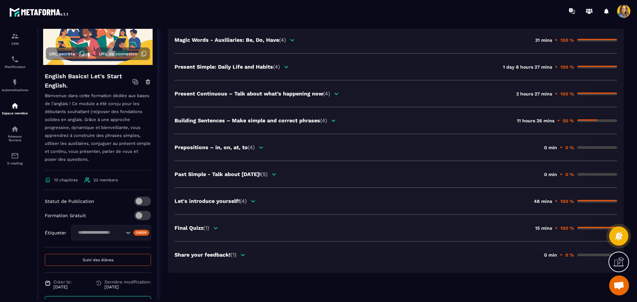
scroll to position [135, 0]
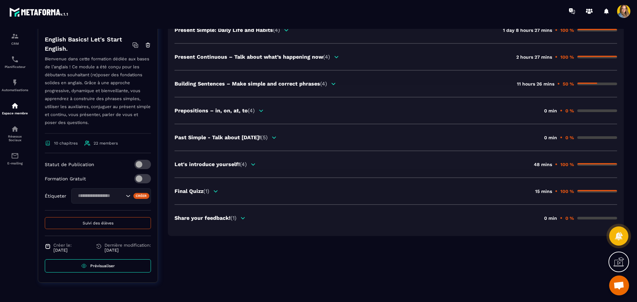
click at [244, 217] on icon at bounding box center [243, 218] width 4 height 2
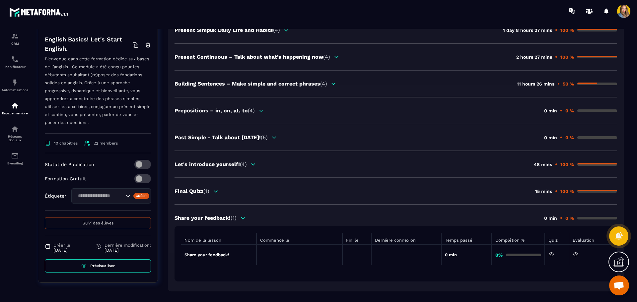
click at [550, 256] on icon at bounding box center [551, 255] width 5 height 4
click at [578, 256] on icon at bounding box center [575, 254] width 6 height 6
click at [558, 254] on td at bounding box center [556, 255] width 24 height 21
